Goal: Use online tool/utility: Utilize a website feature to perform a specific function

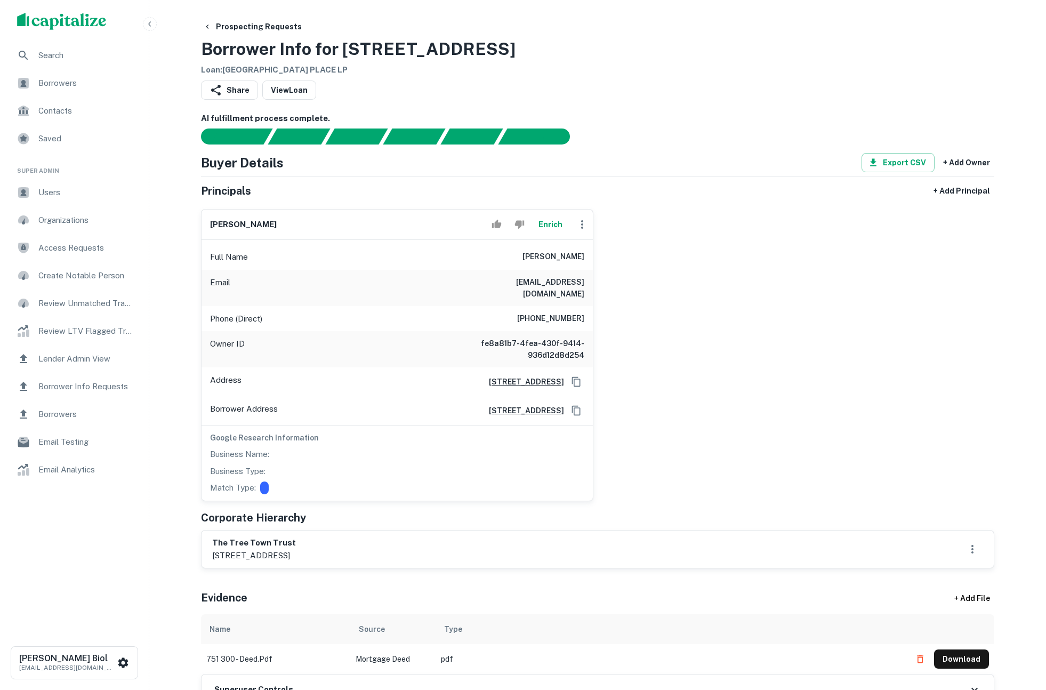
click at [553, 223] on button "Enrich" at bounding box center [550, 224] width 34 height 21
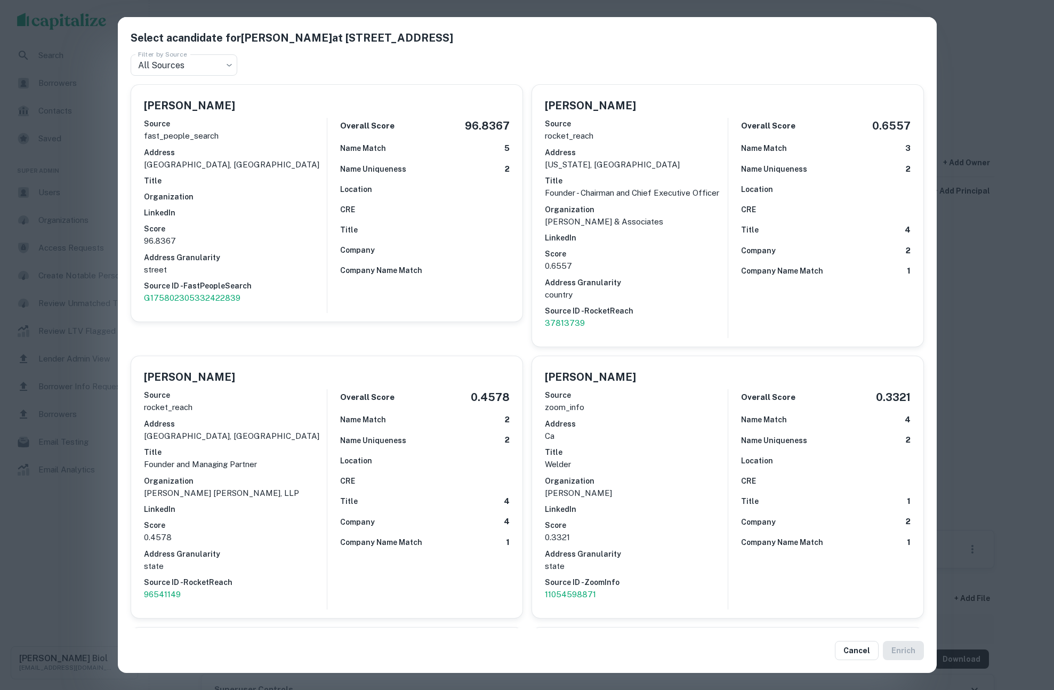
click at [77, 530] on div "Select a candidate for [PERSON_NAME] at [STREET_ADDRESS] S Filter by Source All…" at bounding box center [527, 345] width 1054 height 690
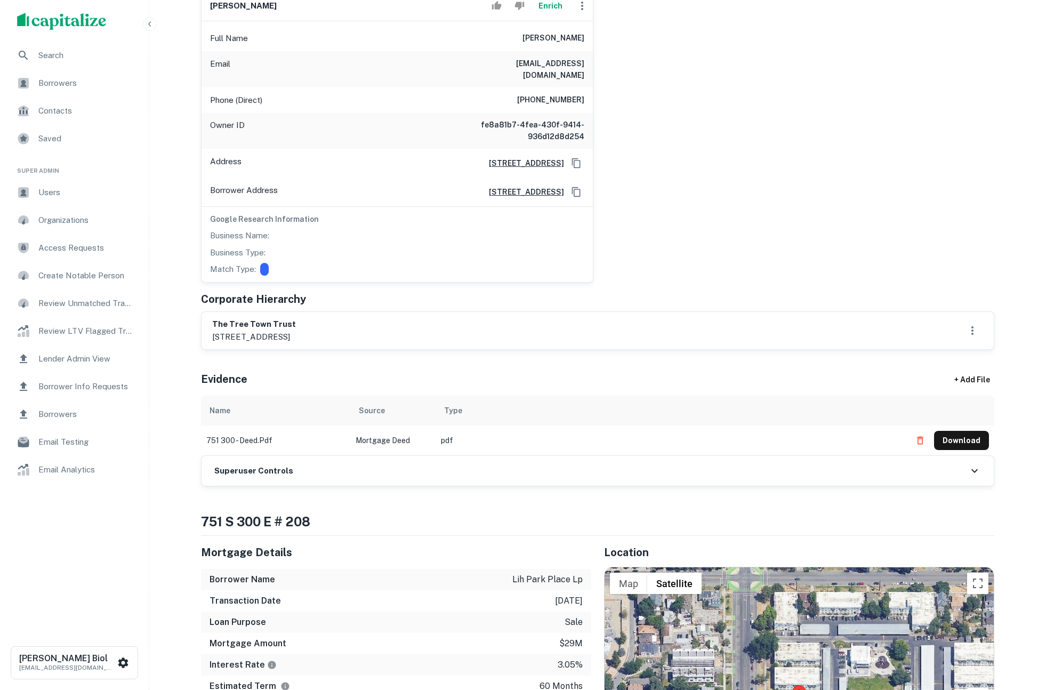
scroll to position [451, 0]
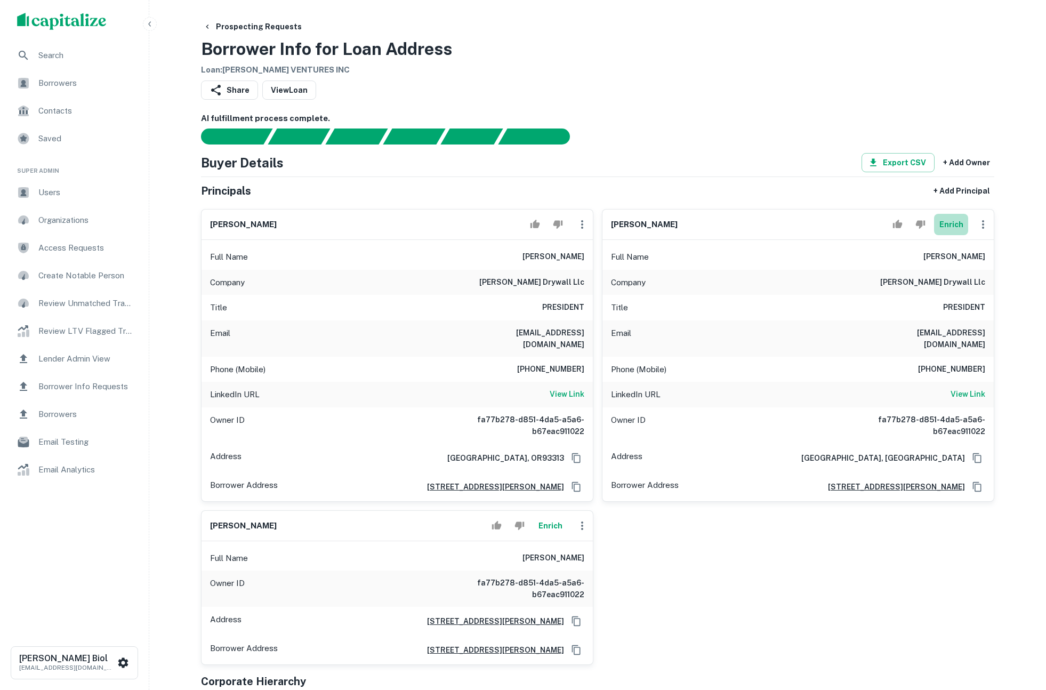
click at [950, 226] on button "Enrich" at bounding box center [951, 224] width 34 height 21
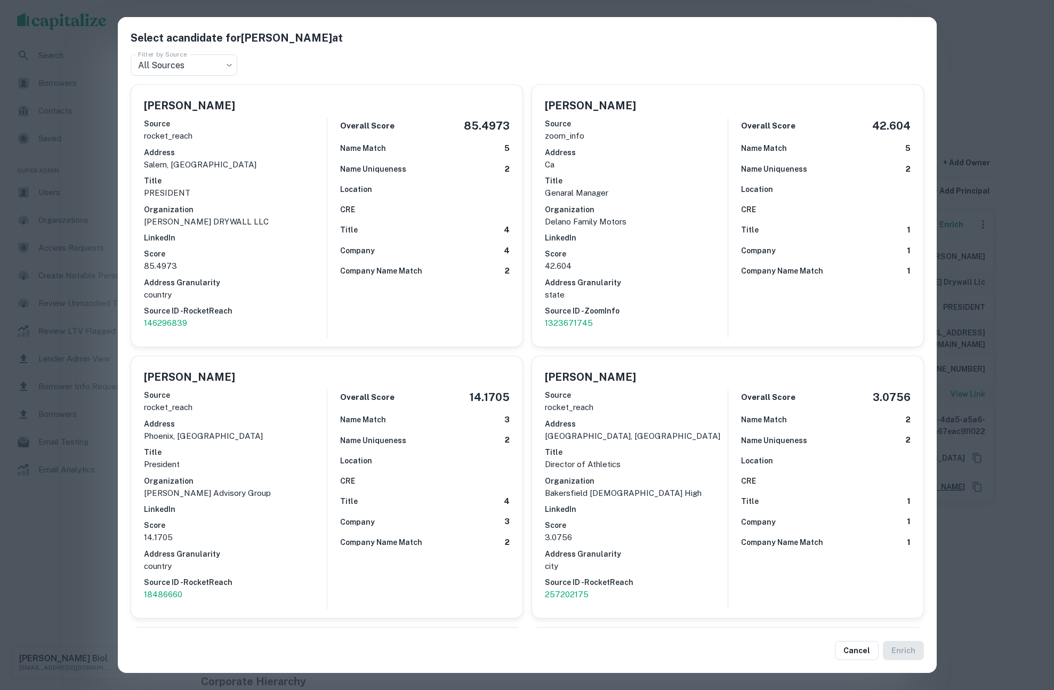
click at [980, 521] on div "Select a candidate for Sergio Arredondo at Filter by Source All Sources *** Fil…" at bounding box center [527, 345] width 1054 height 690
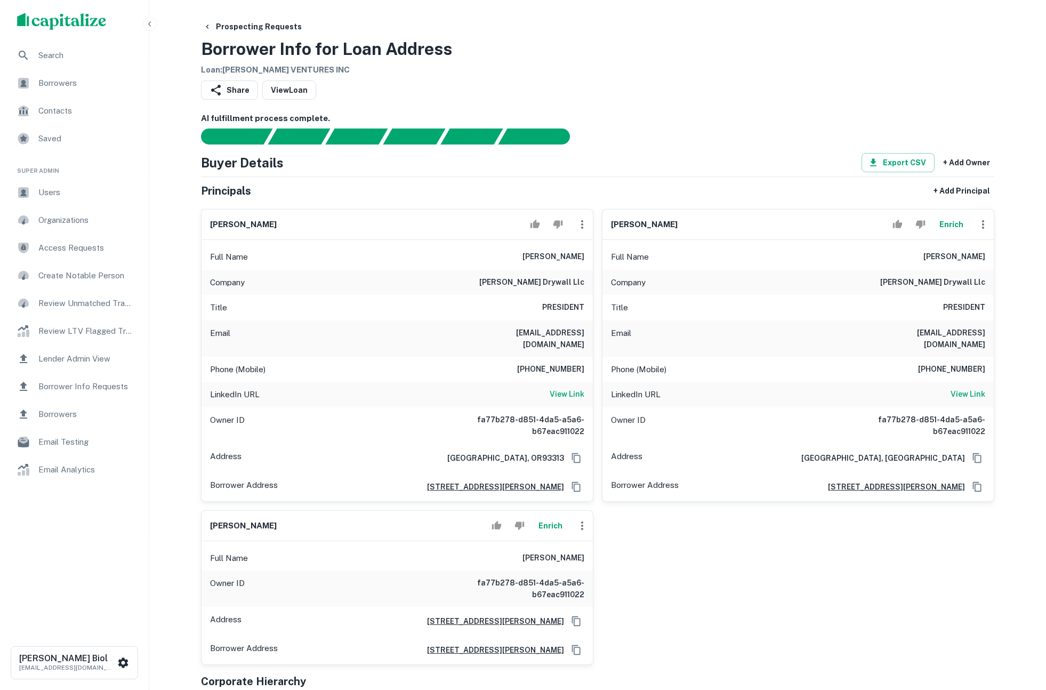
click at [739, 133] on div at bounding box center [591, 136] width 806 height 16
